Goal: Find specific page/section: Find specific page/section

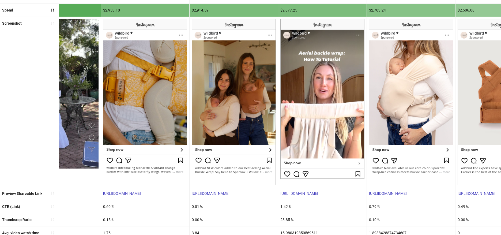
scroll to position [0, 225]
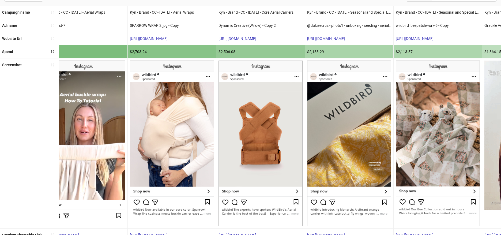
scroll to position [0, 463]
